Goal: Task Accomplishment & Management: Manage account settings

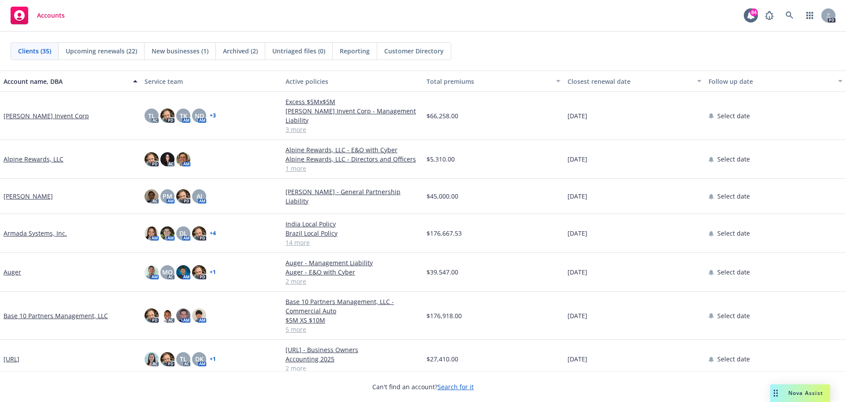
click at [10, 267] on link "Auger" at bounding box center [13, 271] width 18 height 9
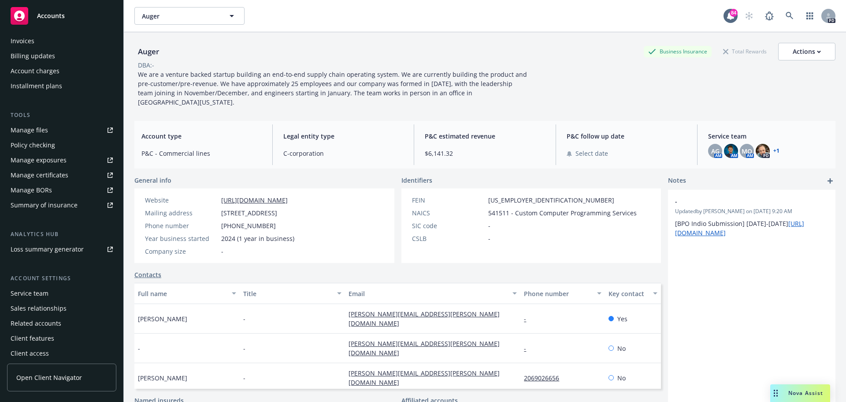
scroll to position [173, 0]
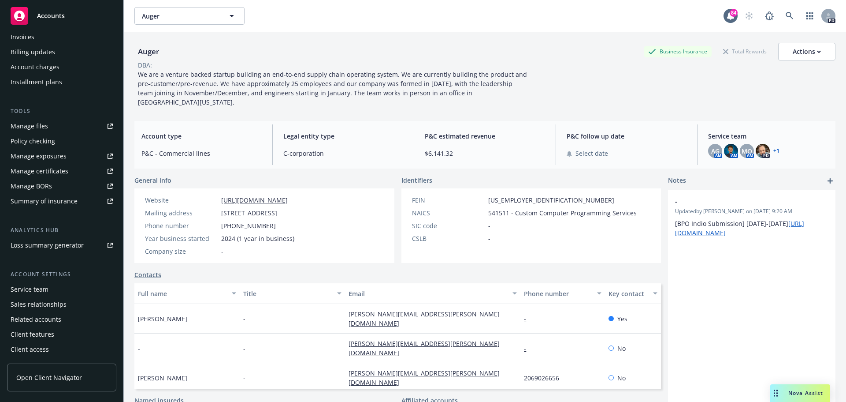
click at [51, 336] on div "Client features" at bounding box center [33, 334] width 44 height 14
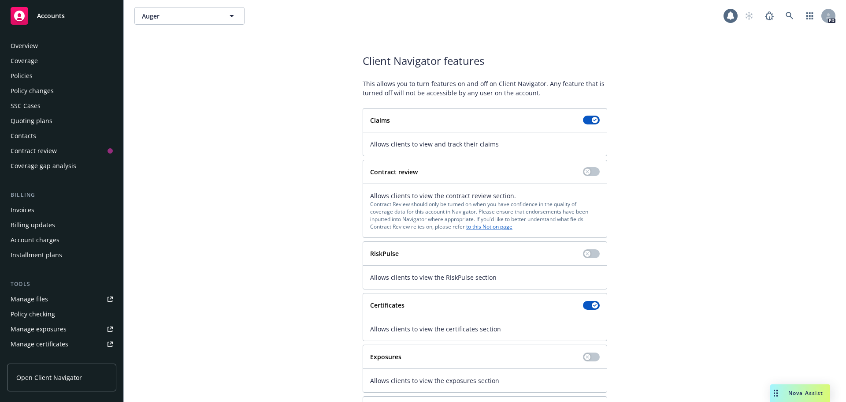
scroll to position [173, 0]
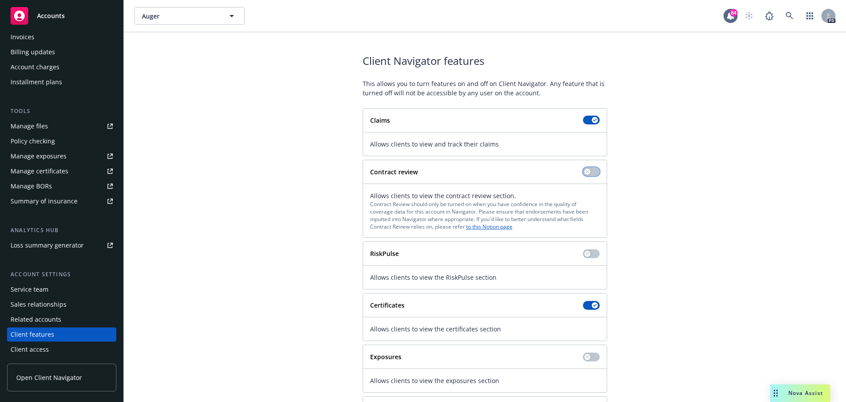
click at [592, 173] on button "button" at bounding box center [591, 171] width 17 height 9
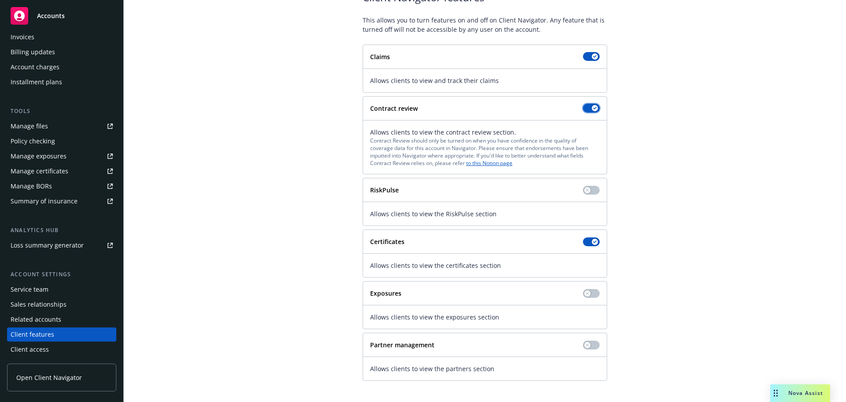
scroll to position [0, 0]
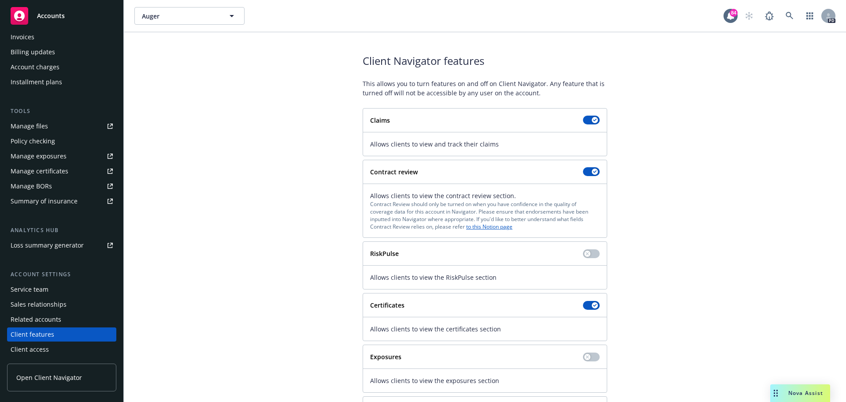
click at [19, 37] on div "Invoices" at bounding box center [23, 37] width 24 height 14
